Goal: Contribute content: Contribute content

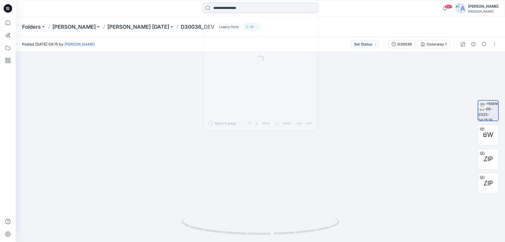
click at [214, 10] on input at bounding box center [260, 8] width 116 height 11
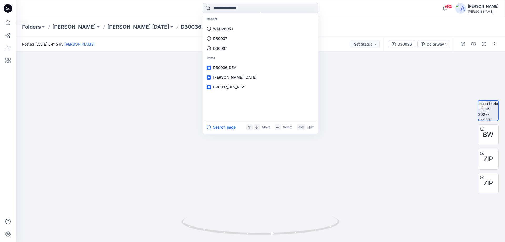
click at [6, 8] on icon at bounding box center [8, 8] width 8 height 17
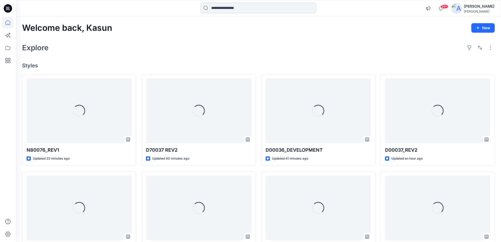
click at [225, 10] on input at bounding box center [258, 8] width 116 height 11
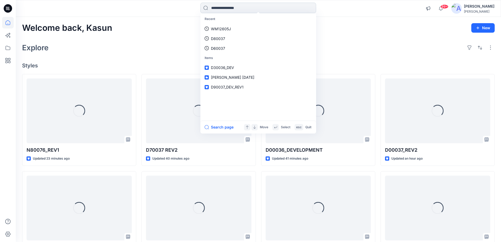
paste input "******"
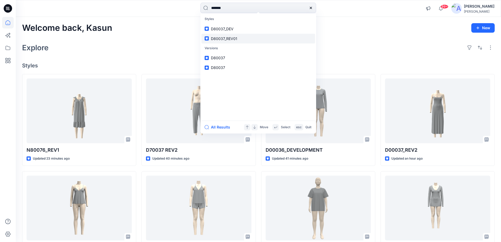
type input "******"
click at [225, 39] on span "D80037_REV01" at bounding box center [224, 38] width 26 height 4
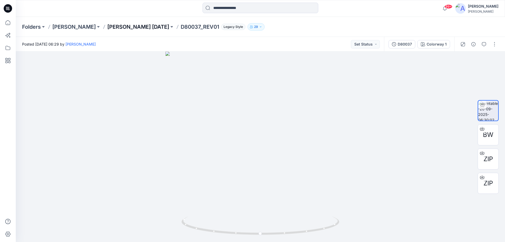
click at [138, 27] on p "[PERSON_NAME] [DATE]" at bounding box center [138, 26] width 62 height 7
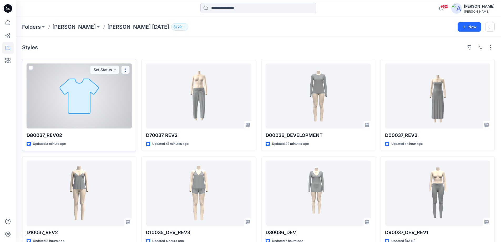
click at [123, 70] on button "button" at bounding box center [125, 69] width 8 height 8
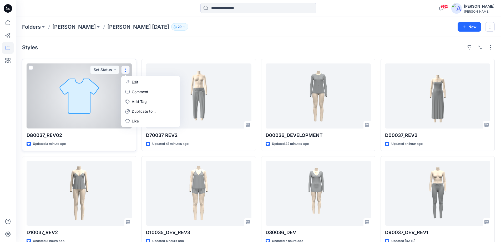
click at [135, 80] on p "Edit" at bounding box center [135, 82] width 7 height 6
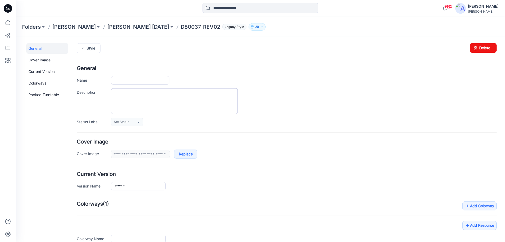
type input "**********"
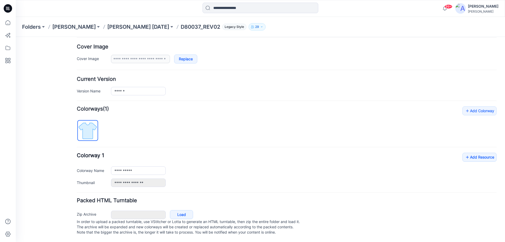
scroll to position [100, 0]
click at [468, 153] on link "Add Resource" at bounding box center [479, 157] width 34 height 9
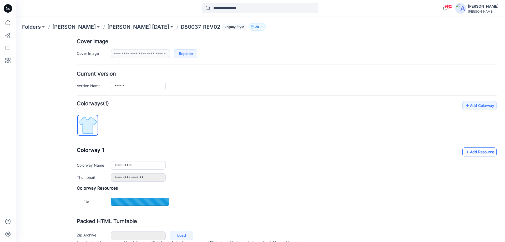
click at [467, 150] on link "Add Resource" at bounding box center [479, 151] width 34 height 9
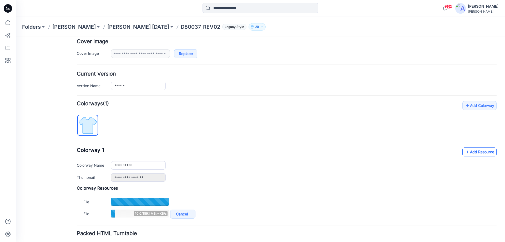
click at [471, 151] on link "Add Resource" at bounding box center [479, 151] width 34 height 9
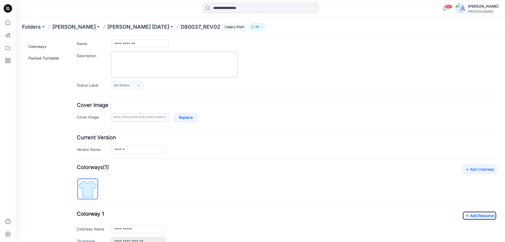
scroll to position [0, 0]
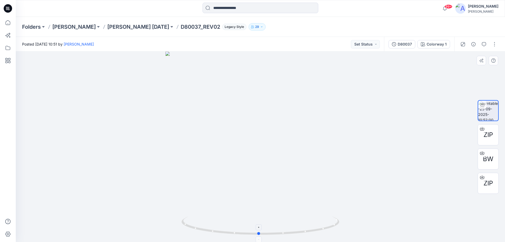
drag, startPoint x: 269, startPoint y: 237, endPoint x: 240, endPoint y: 235, distance: 28.7
drag, startPoint x: 240, startPoint y: 235, endPoint x: 229, endPoint y: 224, distance: 16.4
click at [220, 211] on div at bounding box center [260, 147] width 489 height 190
drag, startPoint x: 259, startPoint y: 234, endPoint x: 284, endPoint y: 218, distance: 29.5
click at [275, 227] on icon at bounding box center [260, 226] width 159 height 20
